Goal: Browse casually: Explore the website without a specific task or goal

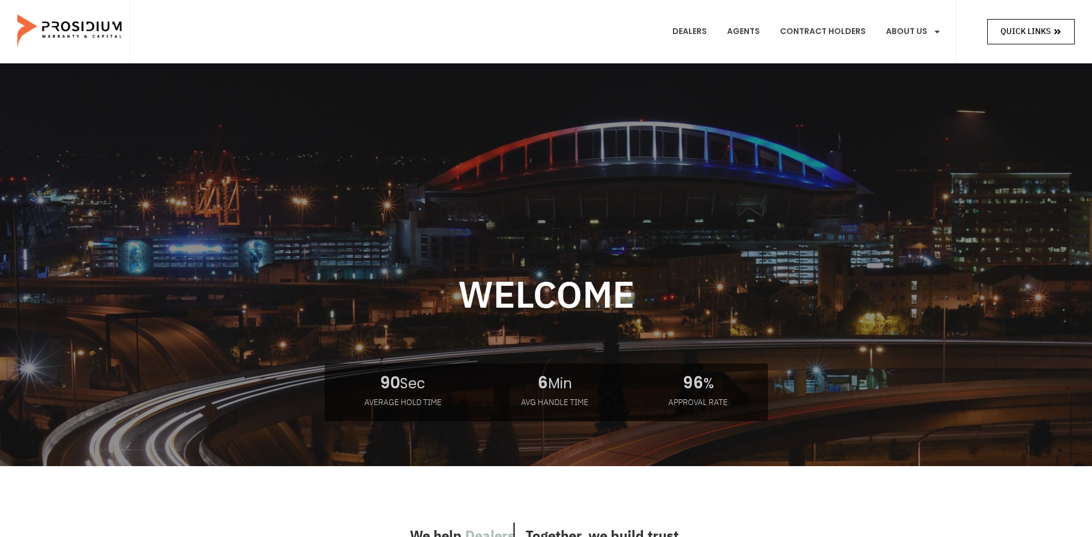
click at [1025, 31] on span "Quick Links" at bounding box center [1026, 31] width 50 height 14
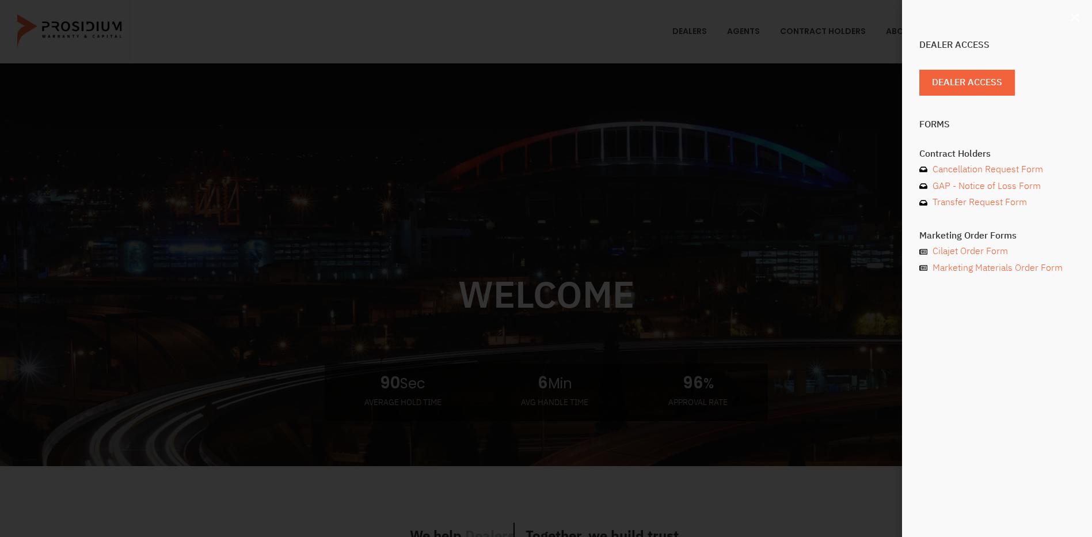
click at [1077, 15] on use "Close" at bounding box center [1075, 17] width 8 height 8
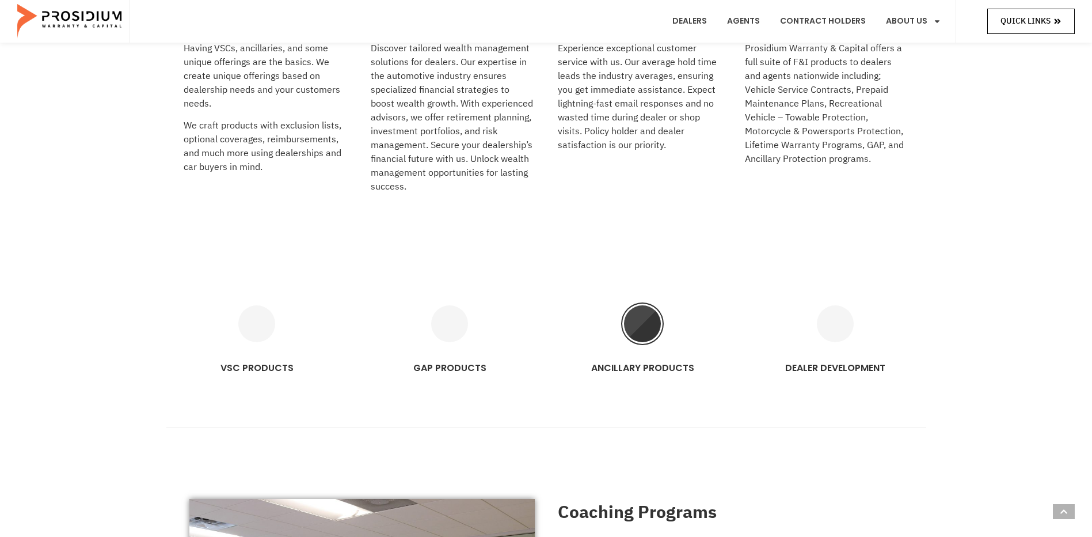
scroll to position [518, 0]
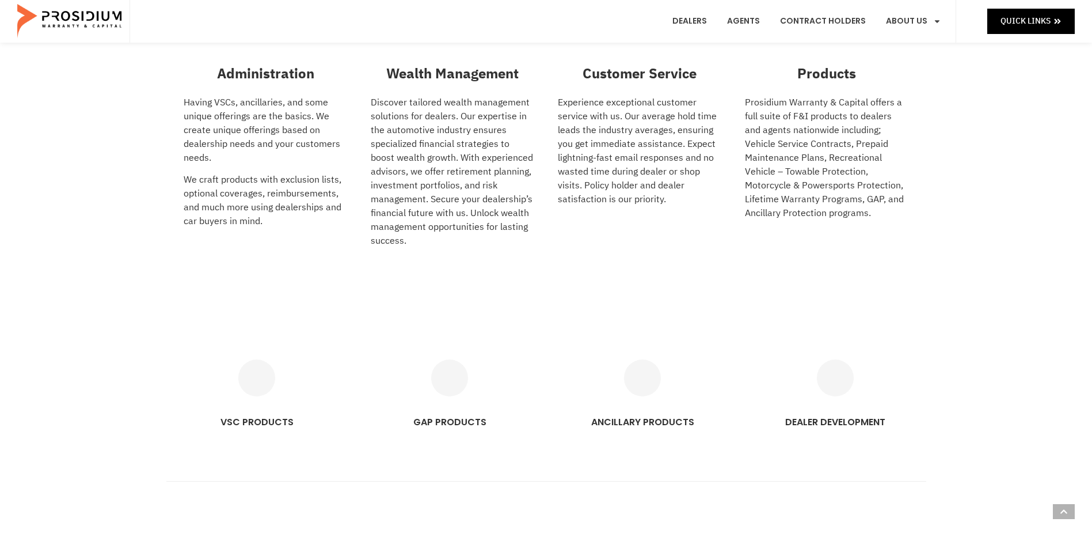
click at [630, 133] on p "Experience exceptional customer service with us. Our average hold time leads th…" at bounding box center [640, 151] width 164 height 111
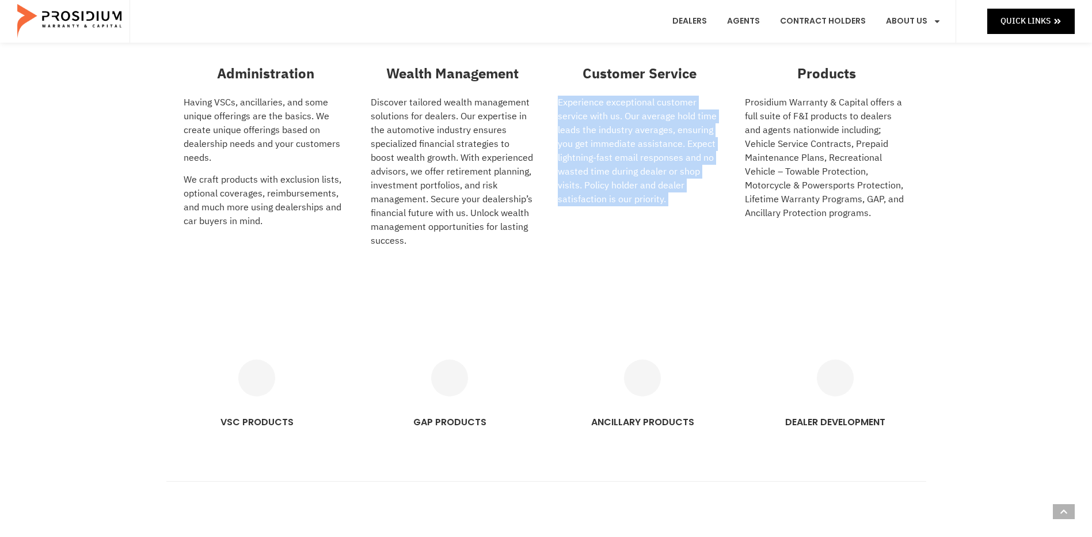
click at [630, 133] on p "Experience exceptional customer service with us. Our average hold time leads th…" at bounding box center [640, 151] width 164 height 111
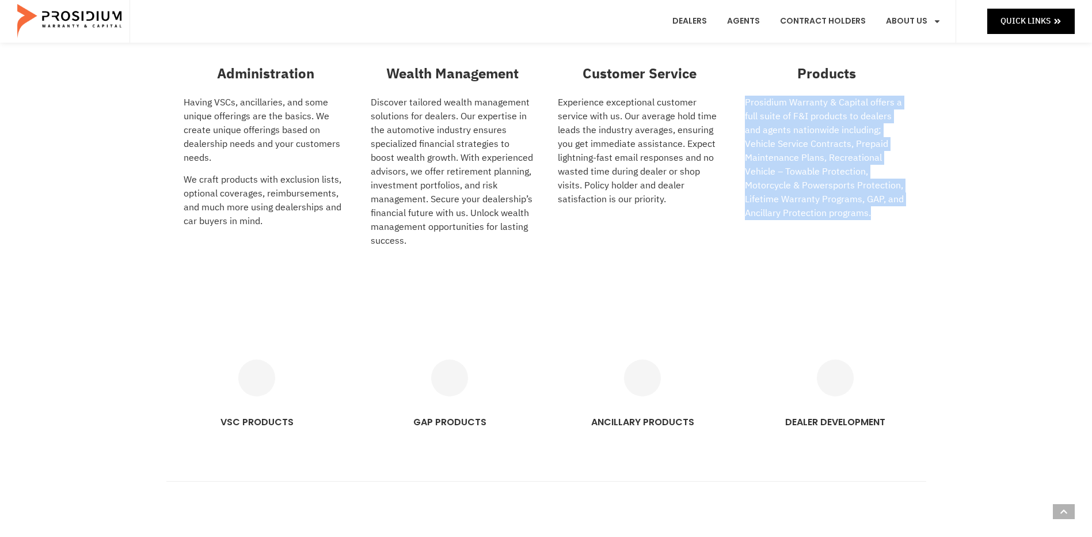
drag, startPoint x: 747, startPoint y: 100, endPoint x: 875, endPoint y: 215, distance: 172.0
click at [875, 215] on p "Prosidium Warranty & Capital offers a full suite of F&I products to dealers and…" at bounding box center [827, 158] width 164 height 124
drag, startPoint x: 875, startPoint y: 215, endPoint x: 861, endPoint y: 215, distance: 14.4
click at [861, 215] on p "Prosidium Warranty & Capital offers a full suite of F&I products to dealers and…" at bounding box center [827, 158] width 164 height 124
drag, startPoint x: 744, startPoint y: 97, endPoint x: 876, endPoint y: 218, distance: 179.3
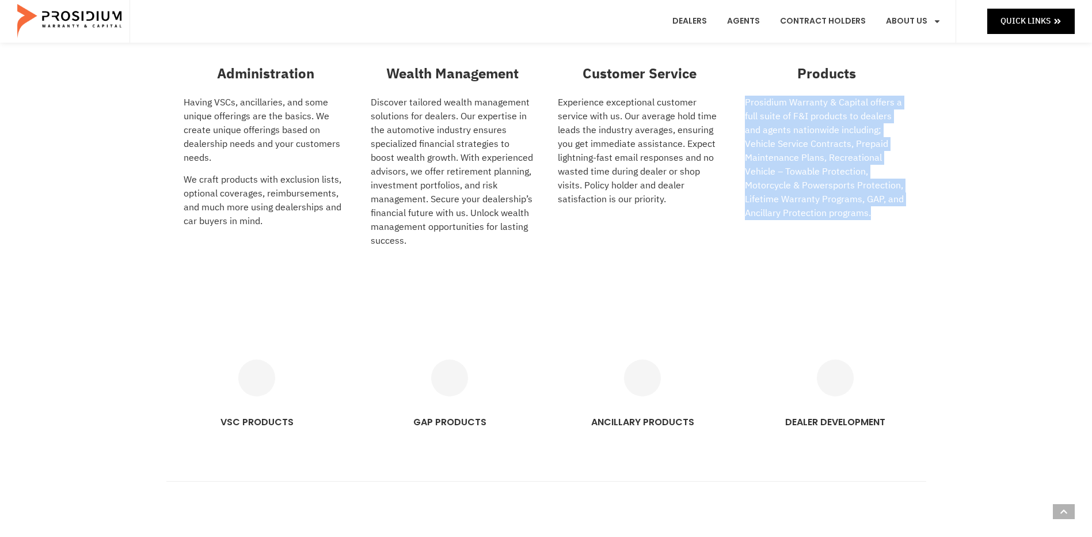
click at [876, 218] on div "Products Prosidium Warranty & Capital offers a full suite of F&I products to de…" at bounding box center [827, 160] width 176 height 204
drag, startPoint x: 876, startPoint y: 218, endPoint x: 871, endPoint y: 201, distance: 18.2
click at [871, 201] on p "Prosidium Warranty & Capital offers a full suite of F&I products to dealers and…" at bounding box center [827, 158] width 164 height 124
drag, startPoint x: 747, startPoint y: 98, endPoint x: 872, endPoint y: 216, distance: 172.3
click at [872, 216] on p "Prosidium Warranty & Capital offers a full suite of F&I products to dealers and…" at bounding box center [827, 158] width 164 height 124
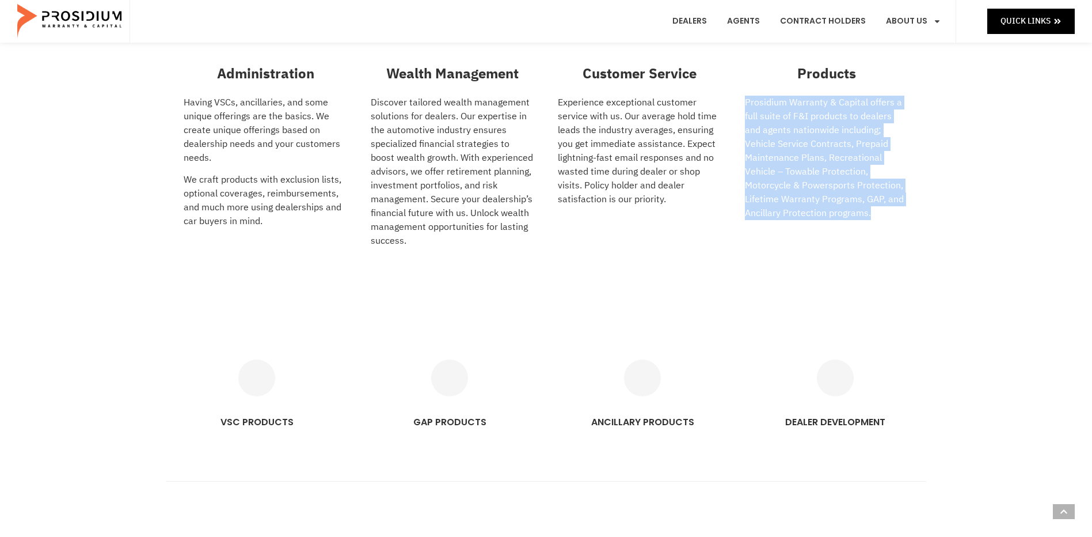
drag, startPoint x: 872, startPoint y: 216, endPoint x: 844, endPoint y: 147, distance: 75.4
click at [844, 147] on p "Prosidium Warranty & Capital offers a full suite of F&I products to dealers and…" at bounding box center [827, 158] width 164 height 124
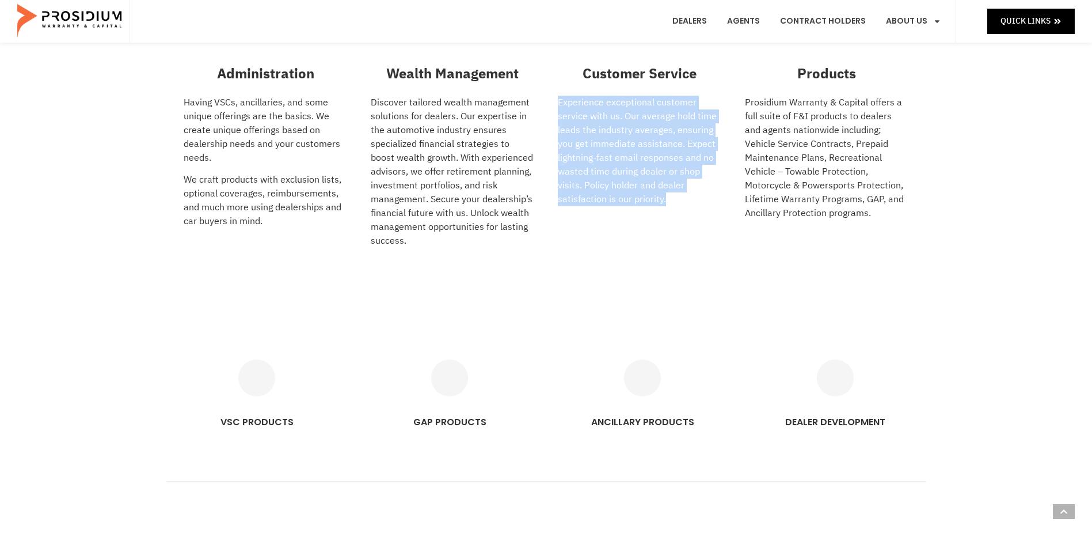
drag, startPoint x: 558, startPoint y: 100, endPoint x: 671, endPoint y: 205, distance: 154.0
click at [671, 205] on p "Experience exceptional customer service with us. Our average hold time leads th…" at bounding box center [640, 151] width 164 height 111
drag, startPoint x: 671, startPoint y: 205, endPoint x: 656, endPoint y: 145, distance: 61.7
click at [656, 145] on p "Experience exceptional customer service with us. Our average hold time leads th…" at bounding box center [640, 151] width 164 height 111
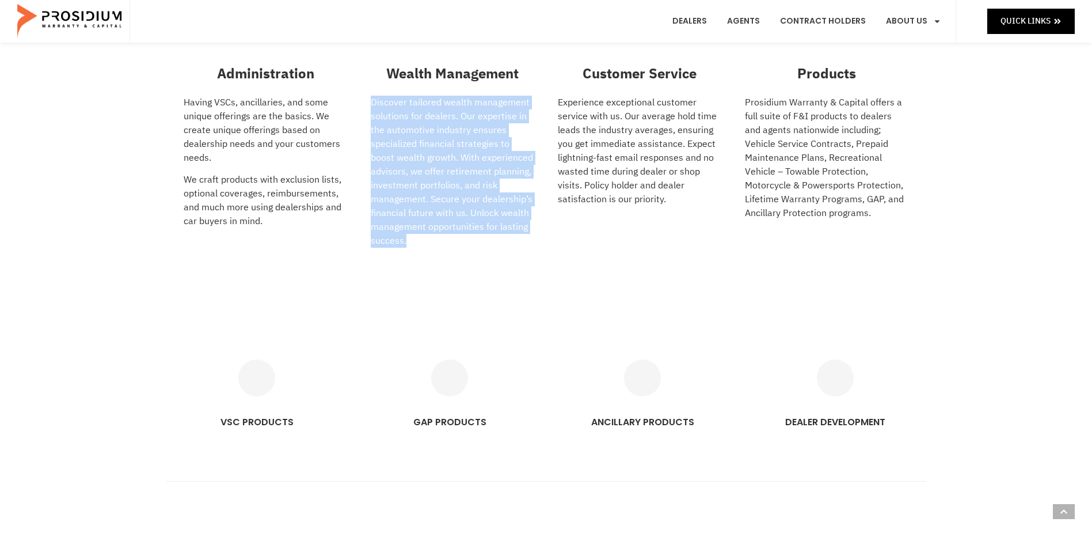
drag, startPoint x: 374, startPoint y: 101, endPoint x: 516, endPoint y: 237, distance: 197.1
click at [516, 237] on p "Discover tailored wealth management solutions for dealers. Our expertise in the…" at bounding box center [453, 172] width 164 height 152
drag, startPoint x: 516, startPoint y: 237, endPoint x: 505, endPoint y: 184, distance: 54.8
click at [505, 184] on p "Discover tailored wealth management solutions for dealers. Our expertise in the…" at bounding box center [453, 172] width 164 height 152
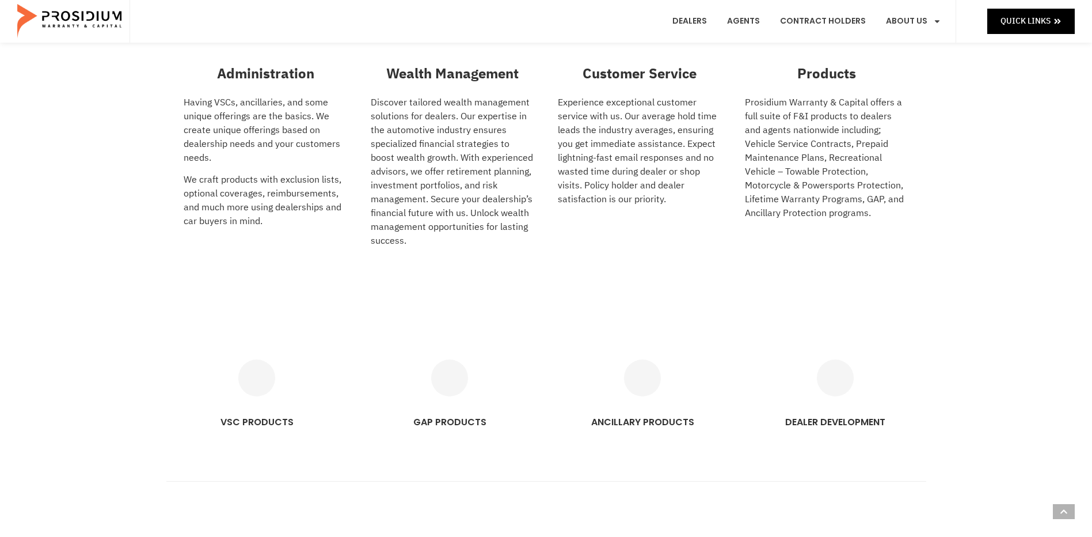
drag, startPoint x: 182, startPoint y: 99, endPoint x: 318, endPoint y: 231, distance: 189.8
click at [318, 231] on div "Administration Having VSCs, ancillaries, and some unique offerings are the basi…" at bounding box center [266, 160] width 176 height 204
click at [318, 231] on div "Having VSCs, ancillaries, and some unique offerings are the basics. We create u…" at bounding box center [266, 166] width 164 height 141
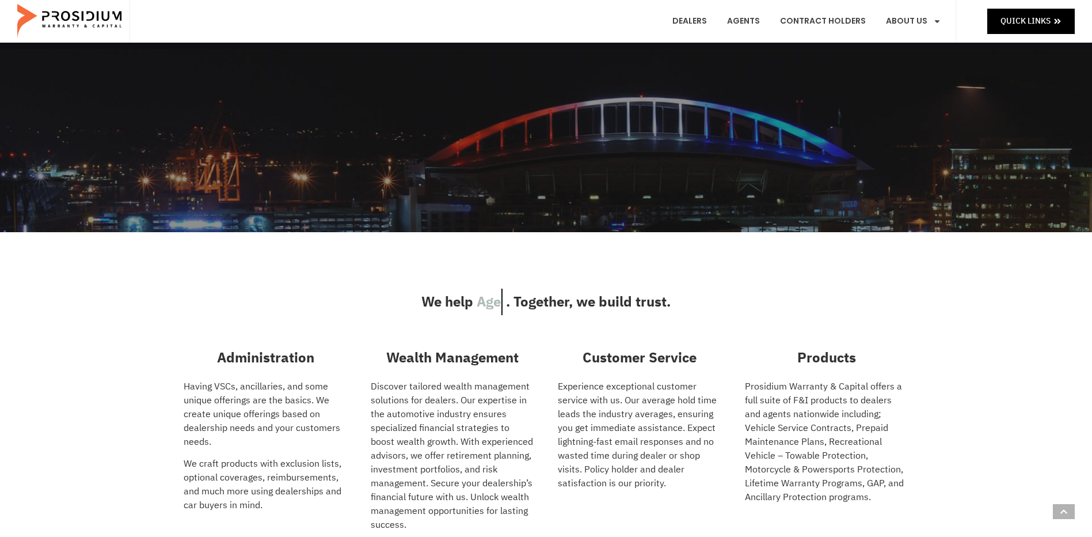
scroll to position [0, 0]
